Goal: Participate in discussion: Engage in conversation with other users on a specific topic

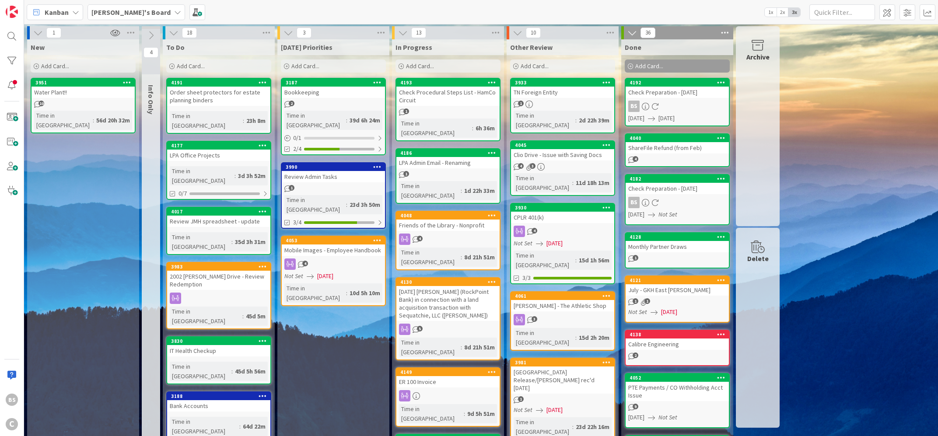
click at [116, 12] on b "[PERSON_NAME]'s Board" at bounding box center [130, 12] width 79 height 9
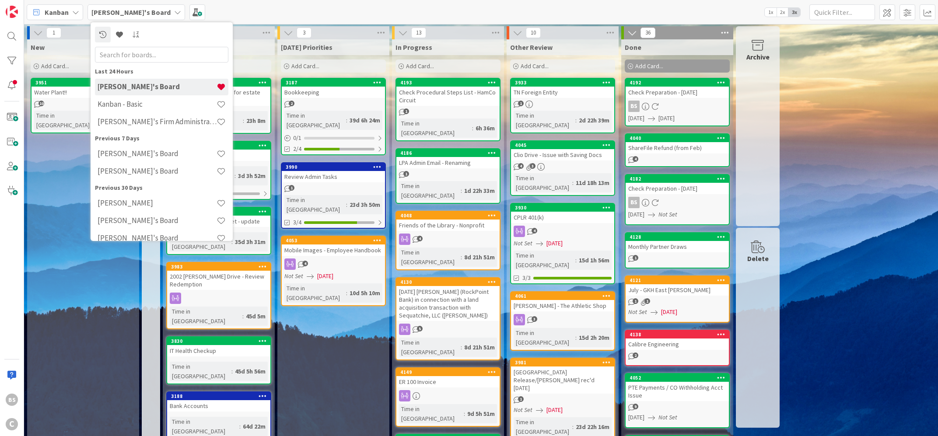
click at [136, 122] on h4 "[PERSON_NAME]'s Firm Administration Board" at bounding box center [157, 121] width 119 height 9
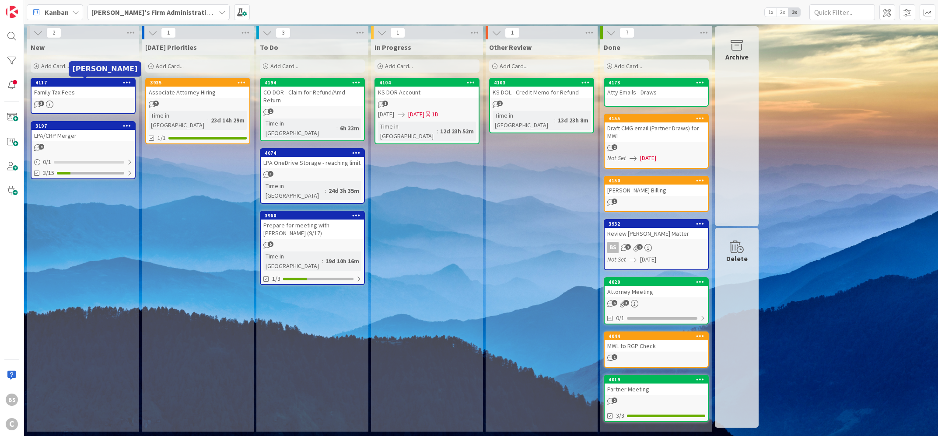
click at [72, 84] on div "4117" at bounding box center [84, 83] width 99 height 6
type textarea "x"
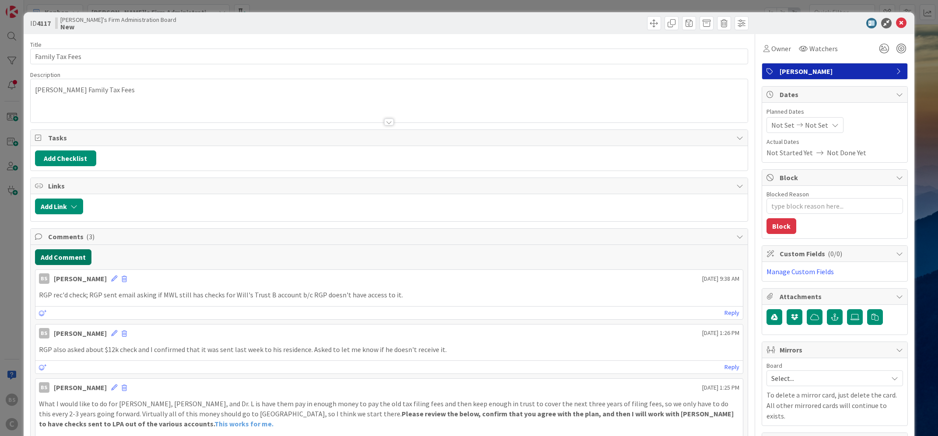
click at [70, 256] on button "Add Comment" at bounding box center [63, 257] width 56 height 16
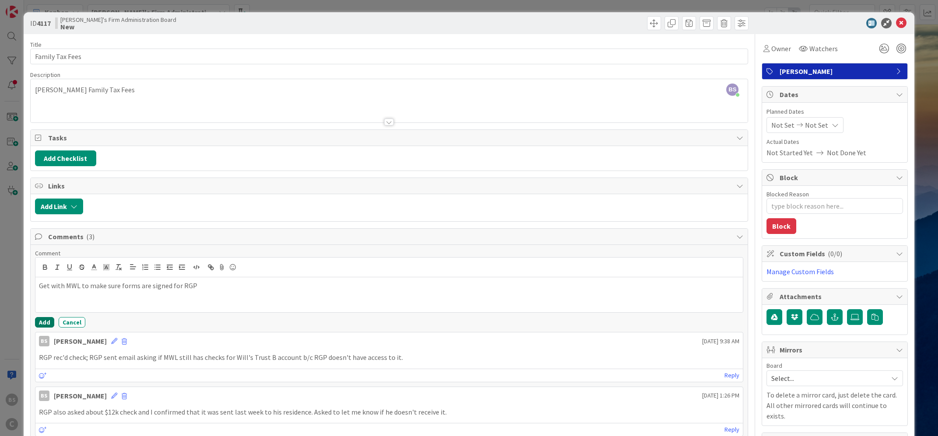
click at [42, 321] on button "Add" at bounding box center [44, 322] width 19 height 10
type textarea "x"
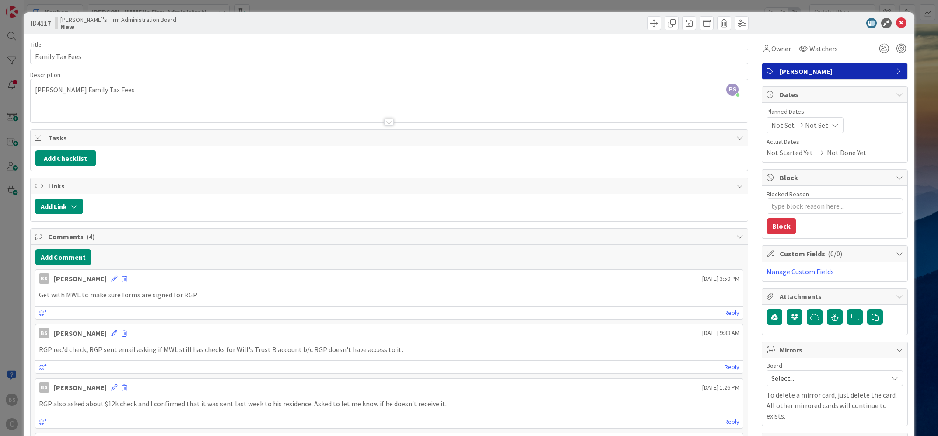
click at [901, 21] on icon at bounding box center [901, 23] width 10 height 10
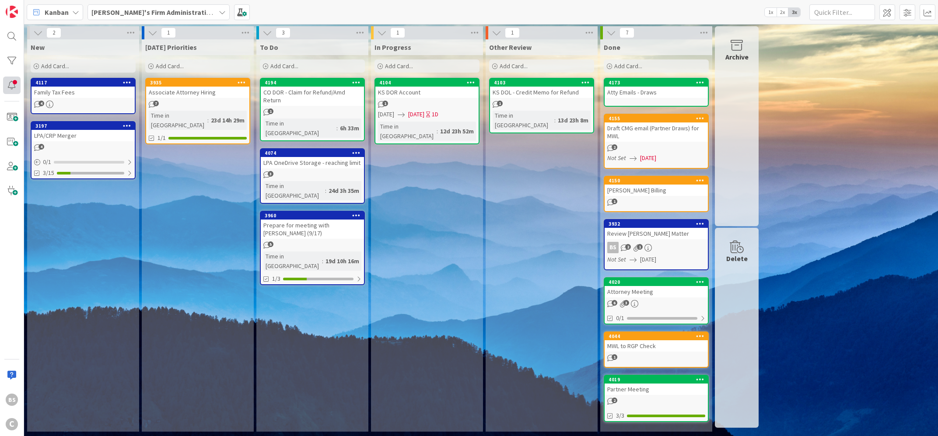
click at [13, 87] on div at bounding box center [11, 85] width 17 height 17
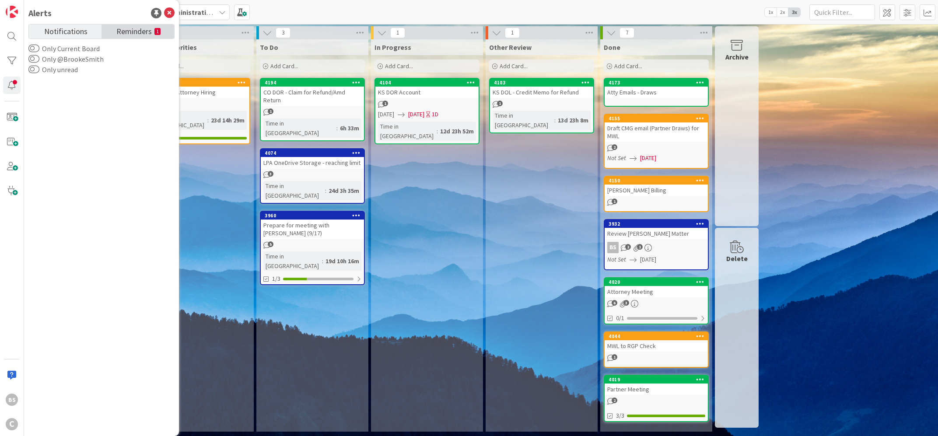
click at [130, 30] on span "Reminders" at bounding box center [133, 30] width 35 height 12
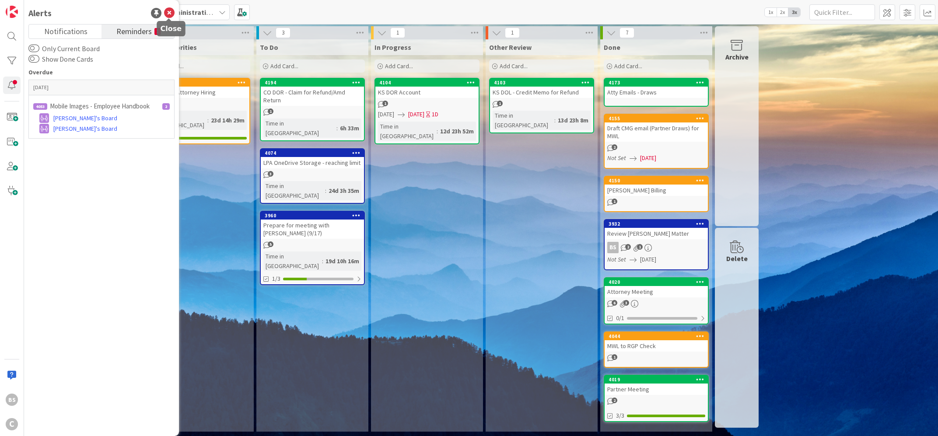
click at [171, 13] on icon at bounding box center [169, 13] width 10 height 10
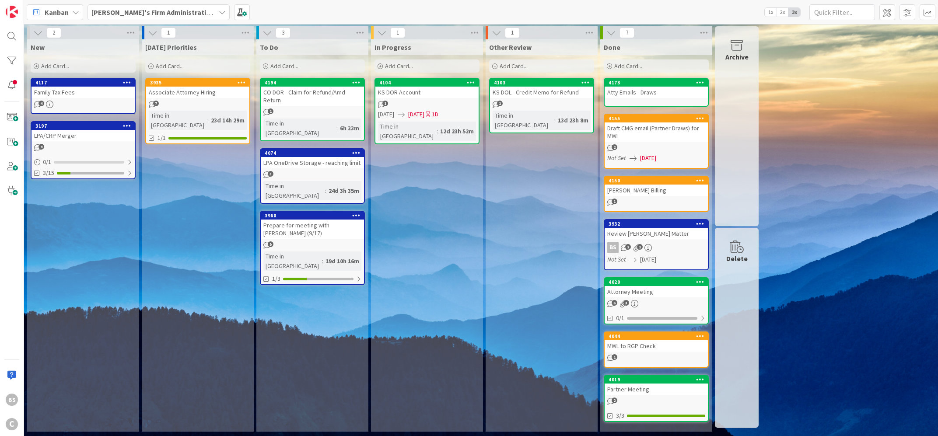
click at [450, 304] on div "In Progress Add Card... 4104 KS DOR Account 1 [DATE] [DATE] 1D Time in [GEOGRAP…" at bounding box center [427, 235] width 112 height 392
